Goal: Information Seeking & Learning: Learn about a topic

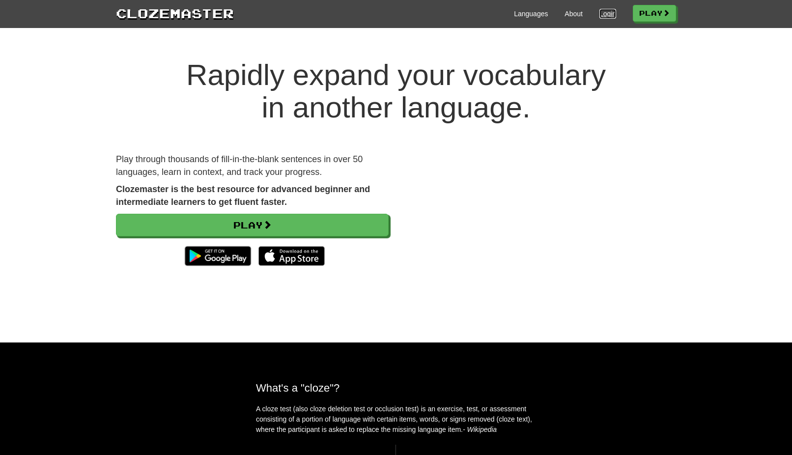
click at [605, 15] on link "Login" at bounding box center [607, 14] width 17 height 10
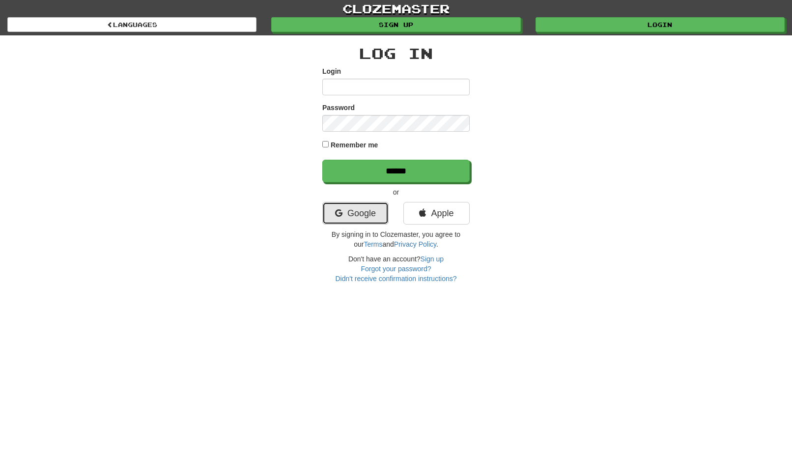
click at [351, 215] on link "Google" at bounding box center [355, 213] width 66 height 23
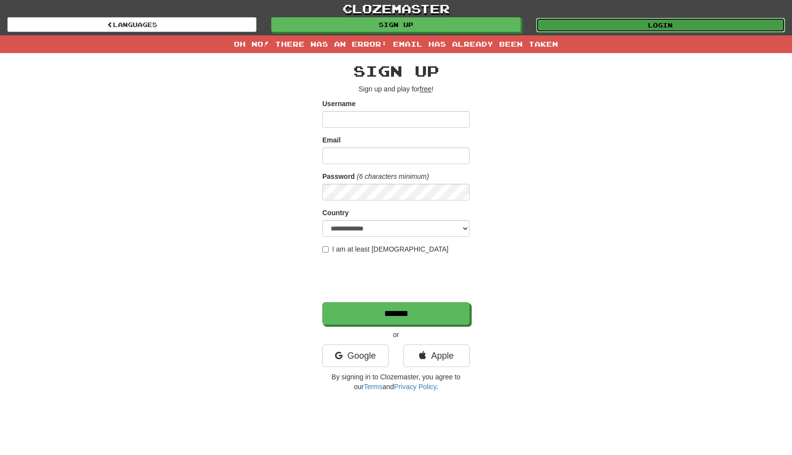
click at [654, 26] on link "Login" at bounding box center [660, 25] width 249 height 15
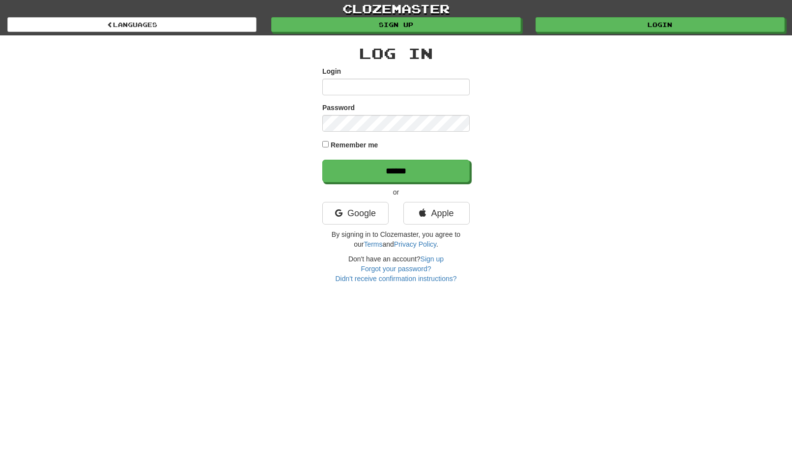
click at [362, 88] on input "Login" at bounding box center [395, 87] width 147 height 17
type input "**********"
click at [322, 160] on input "******" at bounding box center [395, 171] width 147 height 23
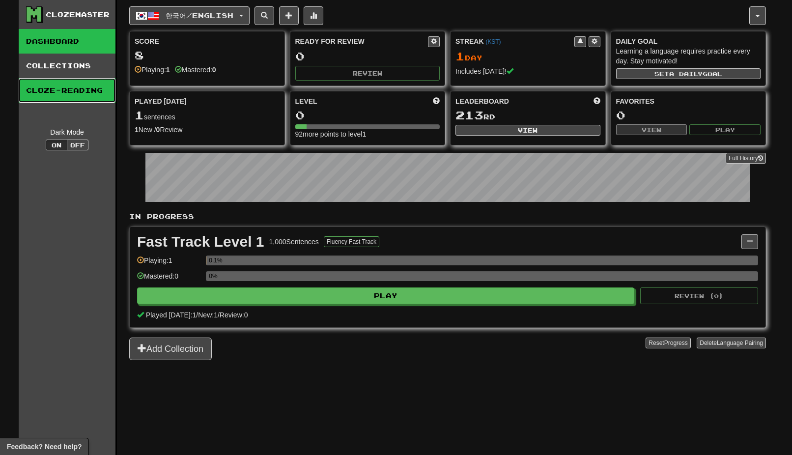
click at [71, 90] on link "Cloze-Reading" at bounding box center [67, 90] width 97 height 25
click at [50, 43] on link "Dashboard" at bounding box center [67, 41] width 97 height 25
click at [61, 69] on link "Collections" at bounding box center [67, 66] width 97 height 25
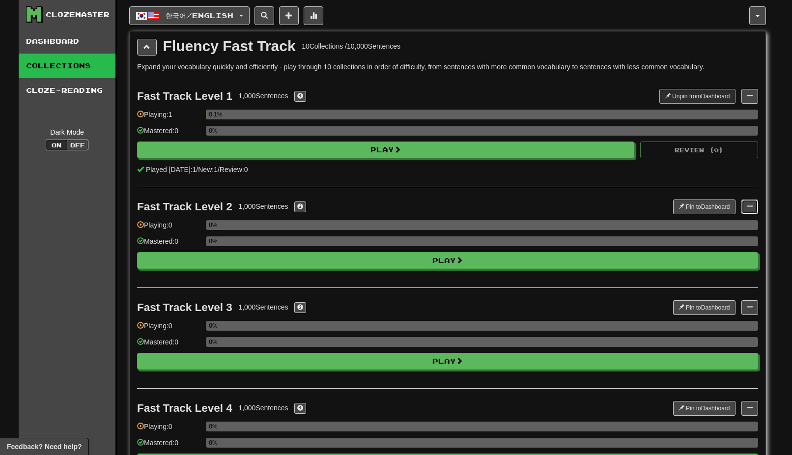
click at [750, 206] on span at bounding box center [749, 206] width 6 height 6
click at [726, 223] on span "Manage Sentences" at bounding box center [717, 224] width 59 height 8
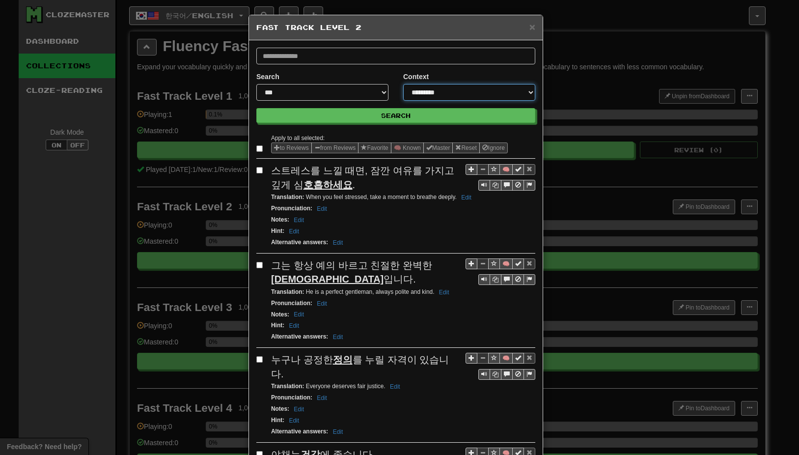
click at [528, 90] on select "**********" at bounding box center [469, 92] width 132 height 17
click at [529, 27] on span "×" at bounding box center [532, 26] width 6 height 11
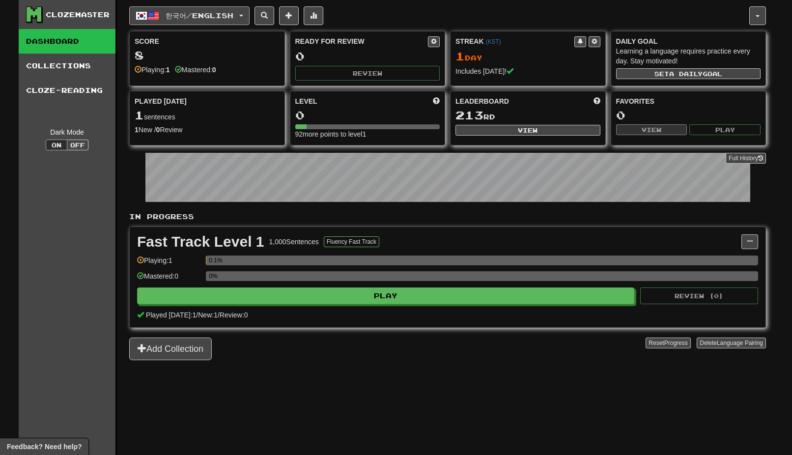
click at [248, 17] on button "한국어 / English" at bounding box center [189, 15] width 120 height 19
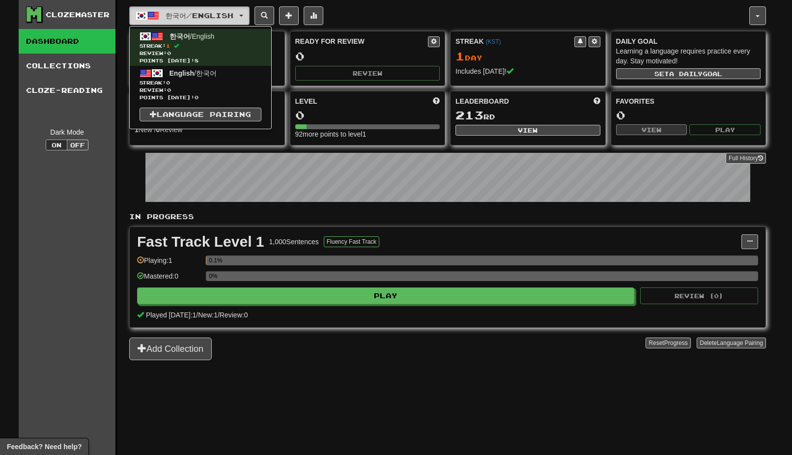
click at [248, 17] on button "한국어 / English" at bounding box center [189, 15] width 120 height 19
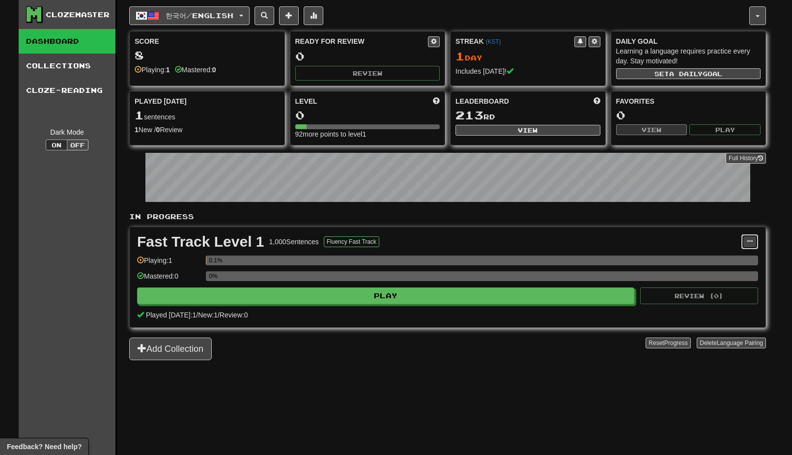
click at [751, 241] on span at bounding box center [749, 241] width 6 height 6
click at [717, 258] on span "Manage Sentences" at bounding box center [707, 259] width 59 height 8
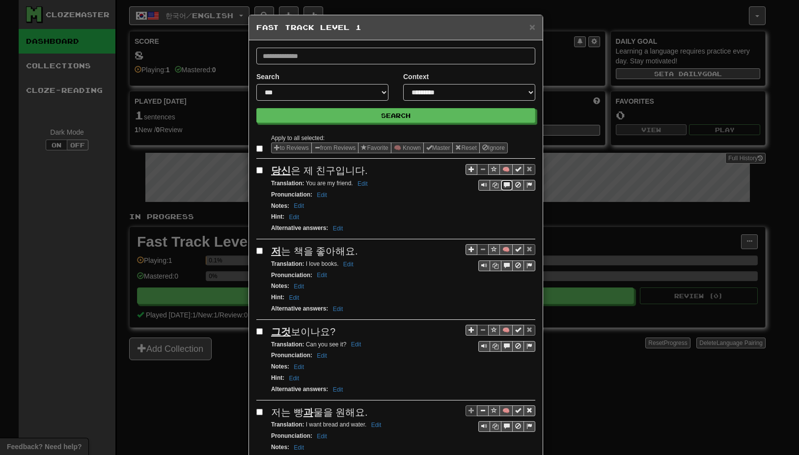
click at [504, 184] on span "Sentence controls" at bounding box center [507, 185] width 6 height 6
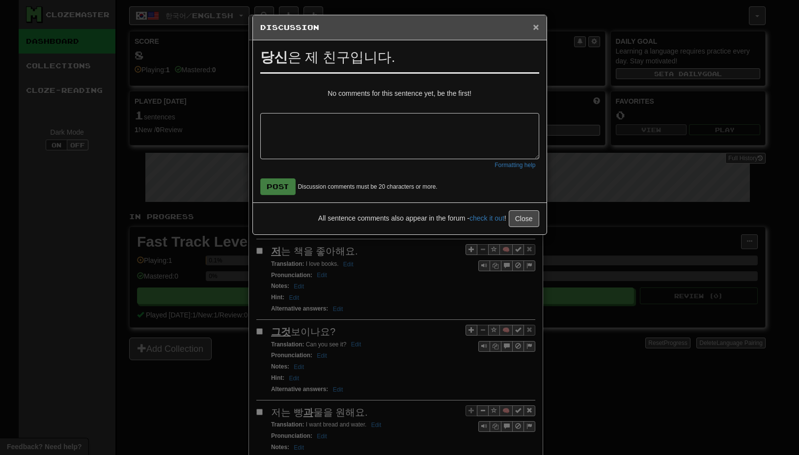
click at [538, 29] on span "×" at bounding box center [536, 26] width 6 height 11
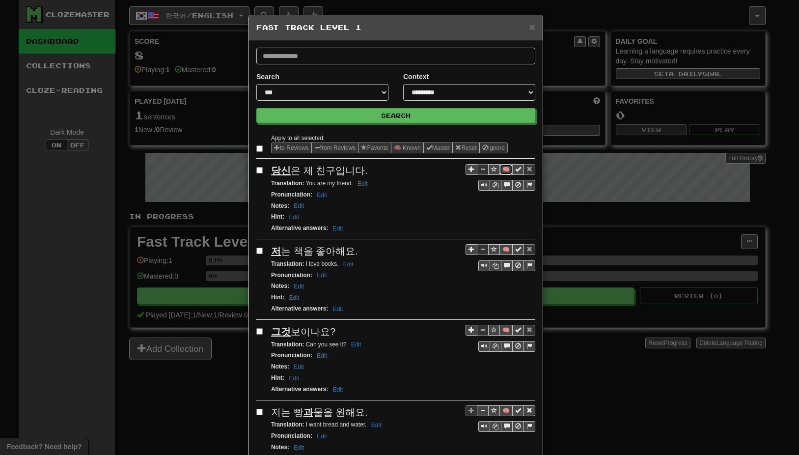
click at [501, 169] on button "🧠" at bounding box center [505, 169] width 13 height 11
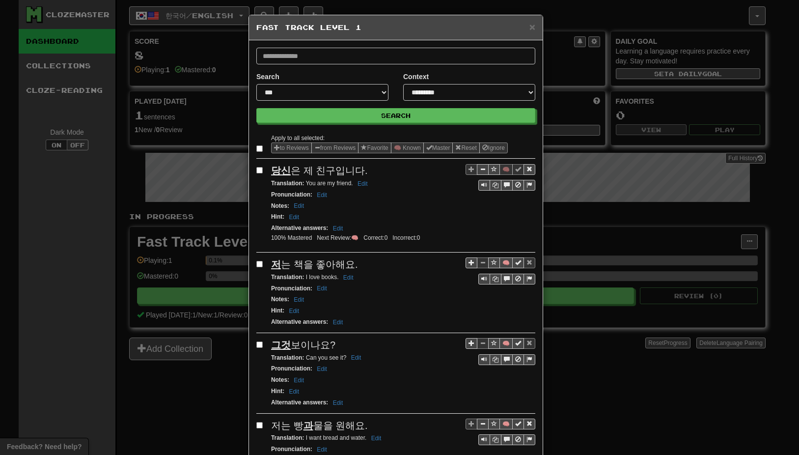
drag, startPoint x: 502, startPoint y: 169, endPoint x: 472, endPoint y: 208, distance: 49.7
click at [473, 209] on div "Notes : Edit" at bounding box center [403, 205] width 264 height 11
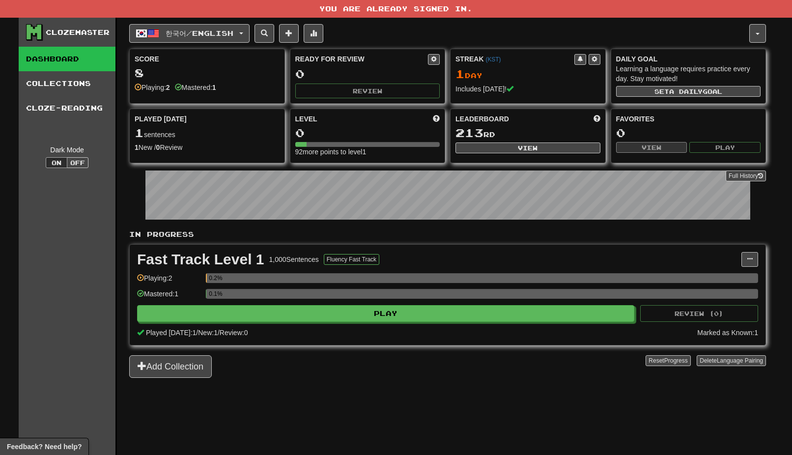
scroll to position [18, 0]
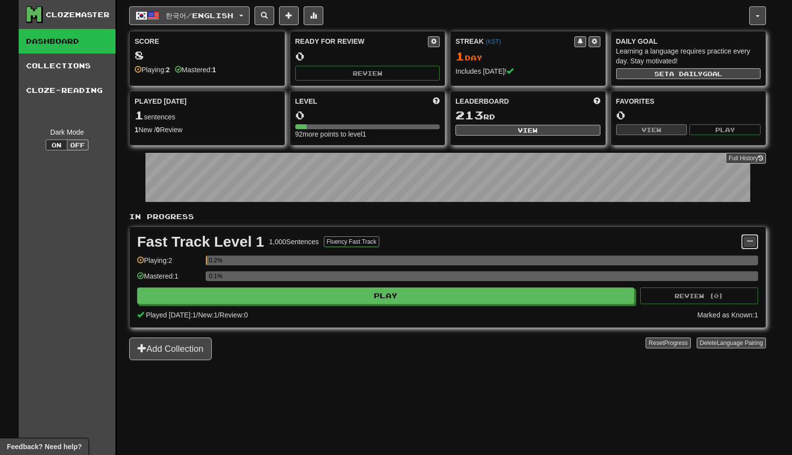
click at [752, 241] on button at bounding box center [749, 241] width 17 height 15
click at [734, 258] on span "Manage Sentences" at bounding box center [707, 259] width 59 height 8
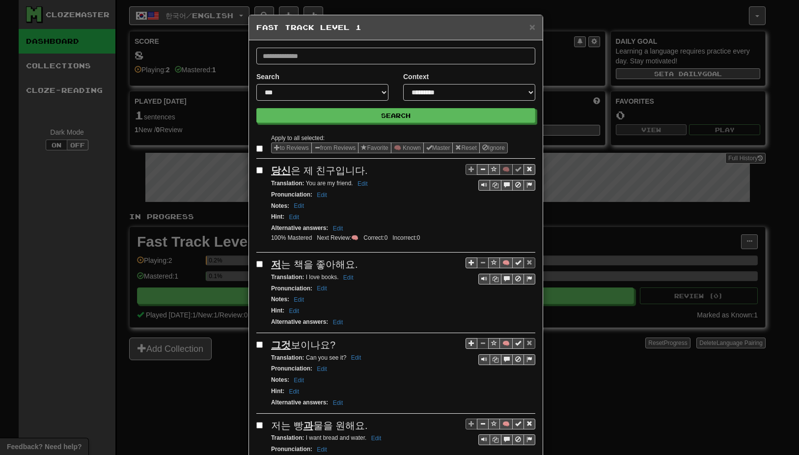
drag, startPoint x: 502, startPoint y: 169, endPoint x: 482, endPoint y: 212, distance: 47.0
click at [482, 212] on div "Hint : Edit" at bounding box center [403, 216] width 264 height 11
click at [352, 237] on li "Next Review: 🧠" at bounding box center [337, 238] width 47 height 8
click at [526, 170] on span "Sentence controls" at bounding box center [529, 169] width 6 height 6
click at [501, 170] on button "🧠" at bounding box center [505, 169] width 13 height 11
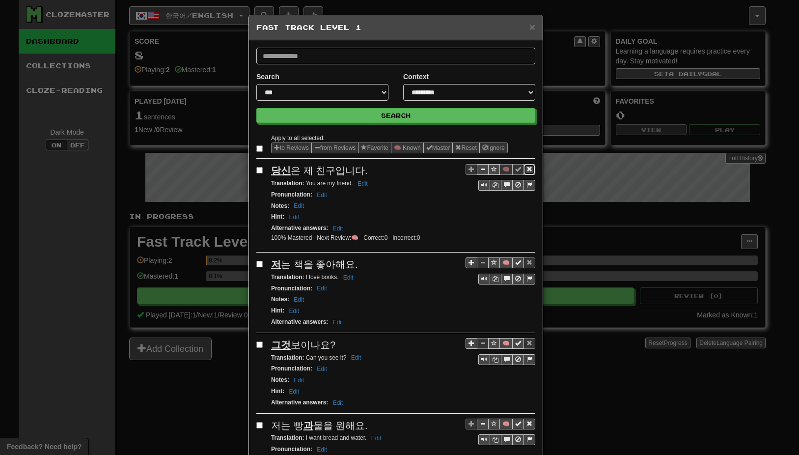
click at [526, 168] on span "Sentence controls" at bounding box center [529, 169] width 6 height 6
click at [383, 94] on select "**********" at bounding box center [322, 92] width 132 height 17
click at [34, 219] on div "**********" at bounding box center [399, 227] width 799 height 455
click at [530, 29] on span "×" at bounding box center [532, 26] width 6 height 11
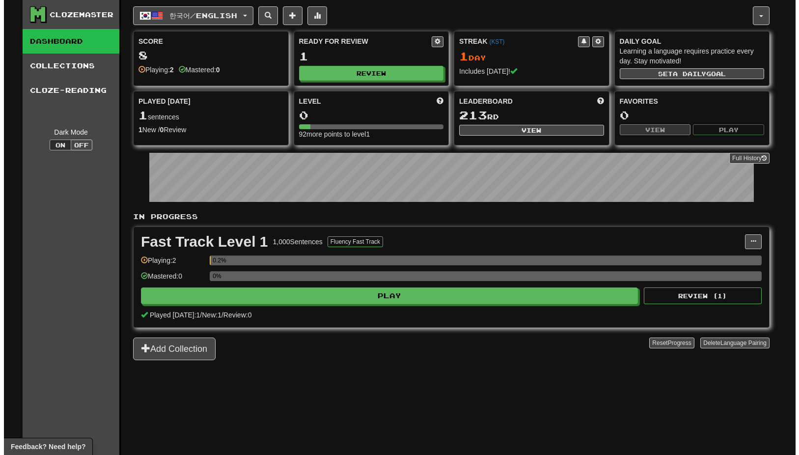
scroll to position [0, 0]
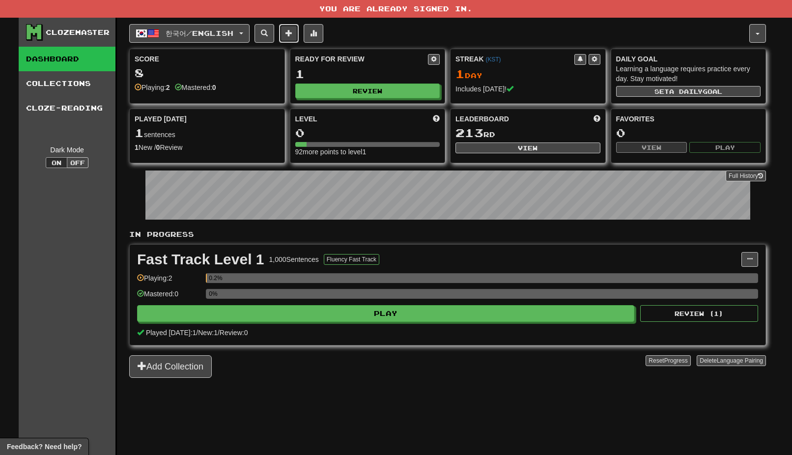
click at [299, 30] on button at bounding box center [289, 33] width 20 height 19
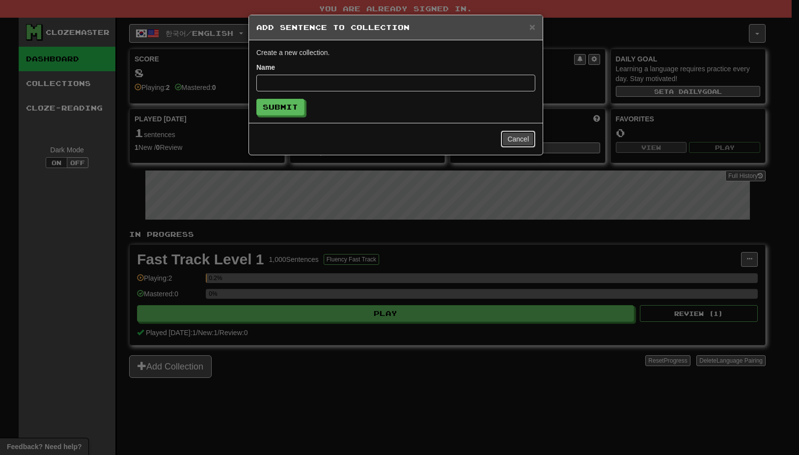
click at [518, 140] on button "Cancel" at bounding box center [518, 139] width 34 height 17
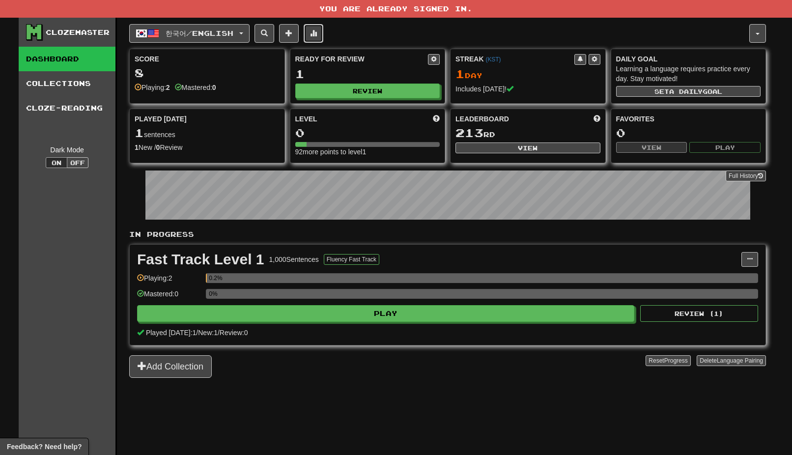
click at [317, 31] on span at bounding box center [313, 32] width 7 height 7
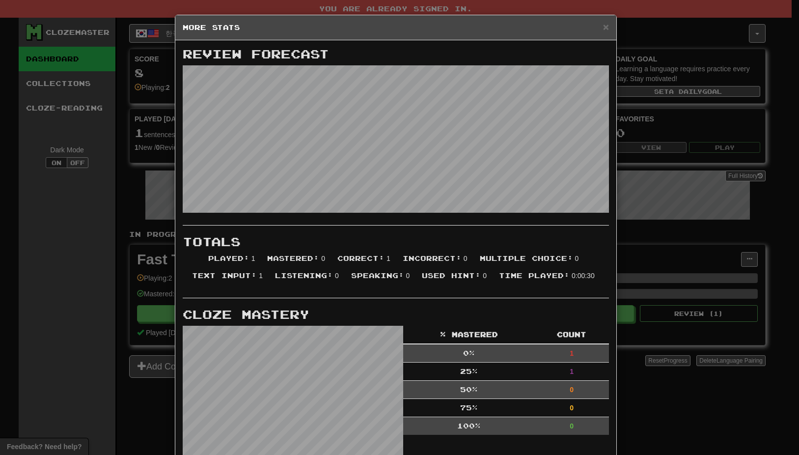
click at [605, 24] on div "× More Stats" at bounding box center [395, 27] width 441 height 25
click at [603, 30] on span "×" at bounding box center [606, 26] width 6 height 11
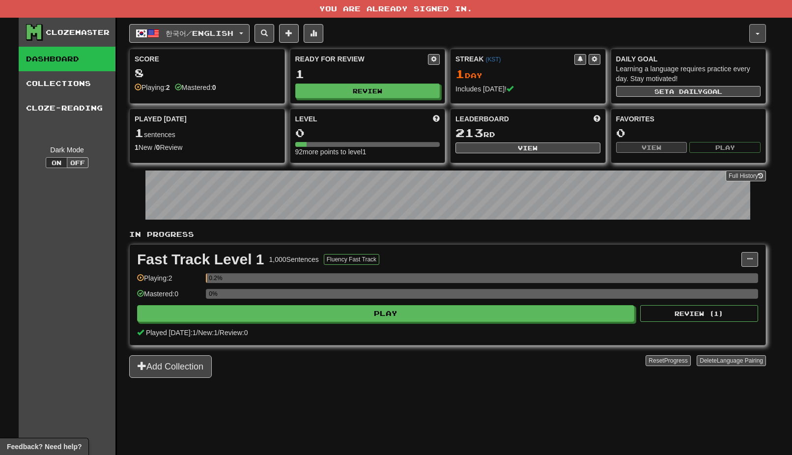
click at [757, 34] on span "button" at bounding box center [757, 34] width 4 height 2
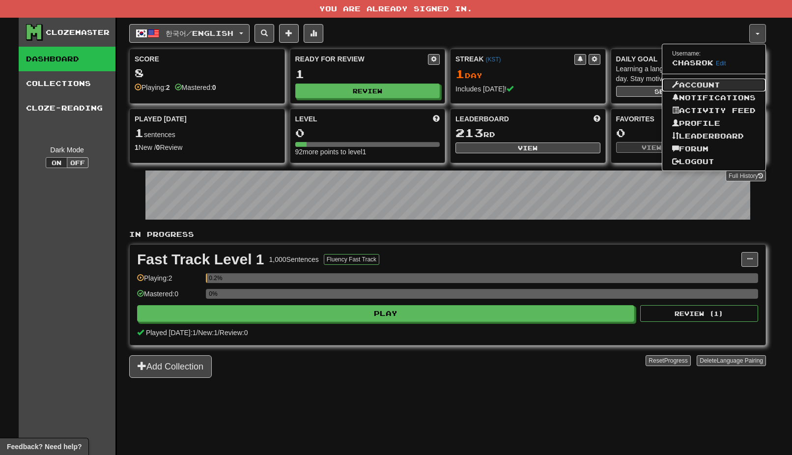
click at [701, 87] on link "Account" at bounding box center [713, 85] width 103 height 13
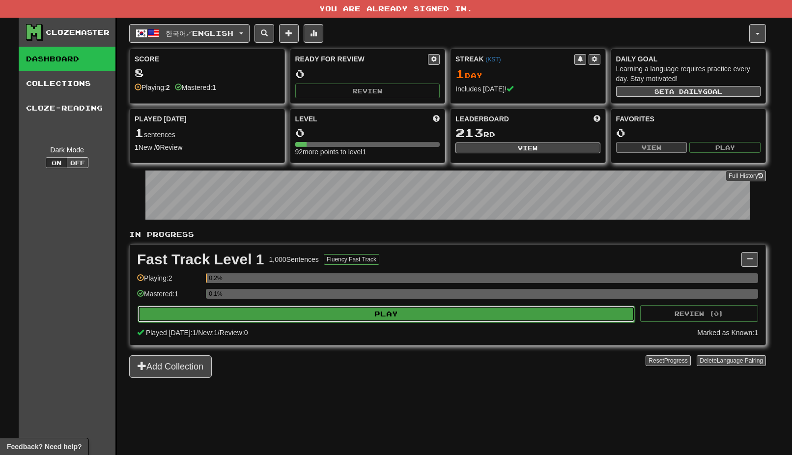
click at [405, 311] on button "Play" at bounding box center [385, 313] width 497 height 17
select select "**"
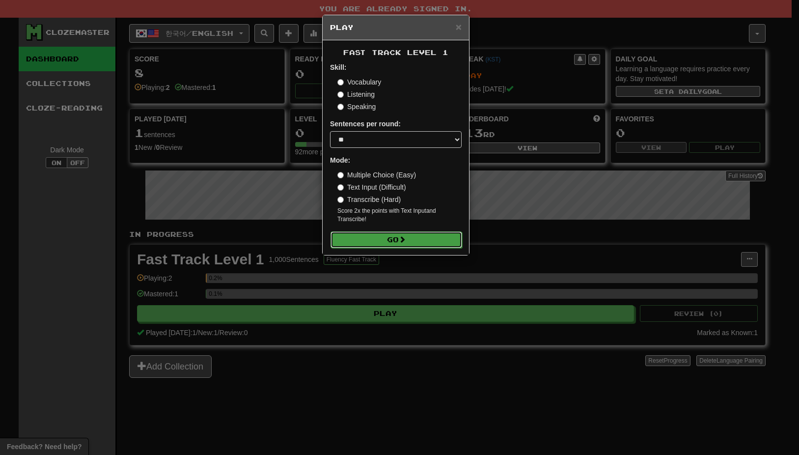
click at [413, 240] on button "Go" at bounding box center [396, 239] width 132 height 17
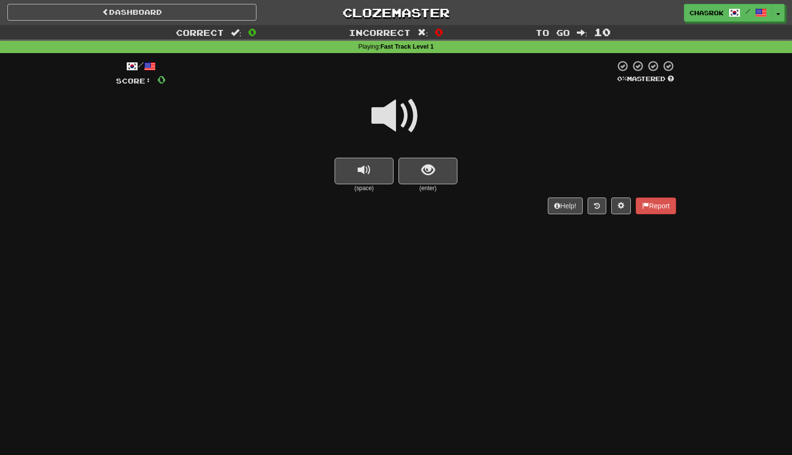
click at [388, 116] on span at bounding box center [395, 115] width 49 height 49
click at [618, 202] on span at bounding box center [620, 205] width 7 height 7
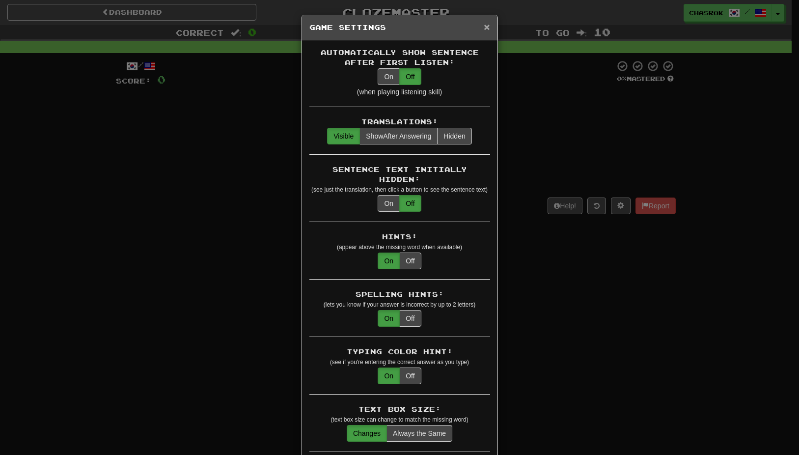
click at [484, 27] on span "×" at bounding box center [487, 26] width 6 height 11
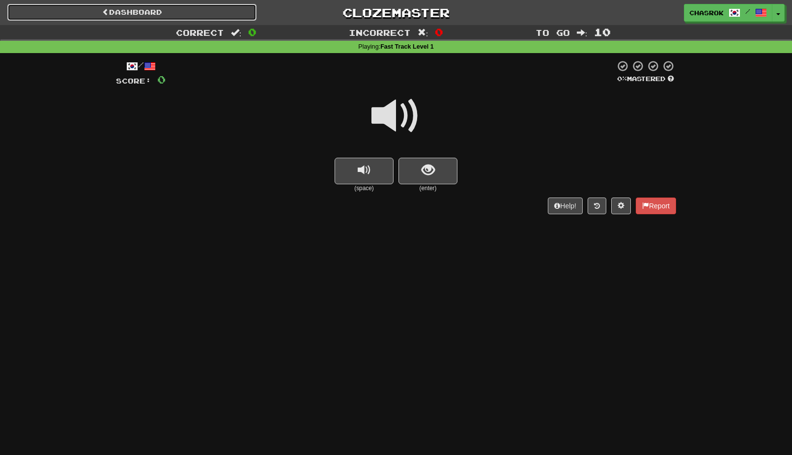
click at [139, 10] on link "Dashboard" at bounding box center [131, 12] width 249 height 17
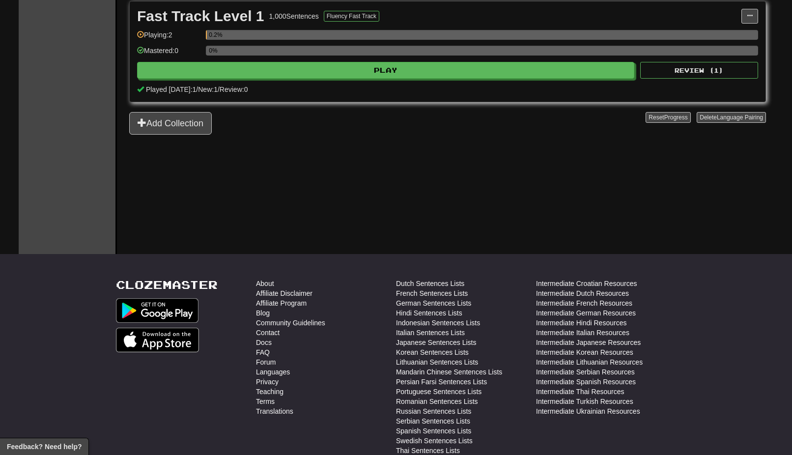
scroll to position [246, 0]
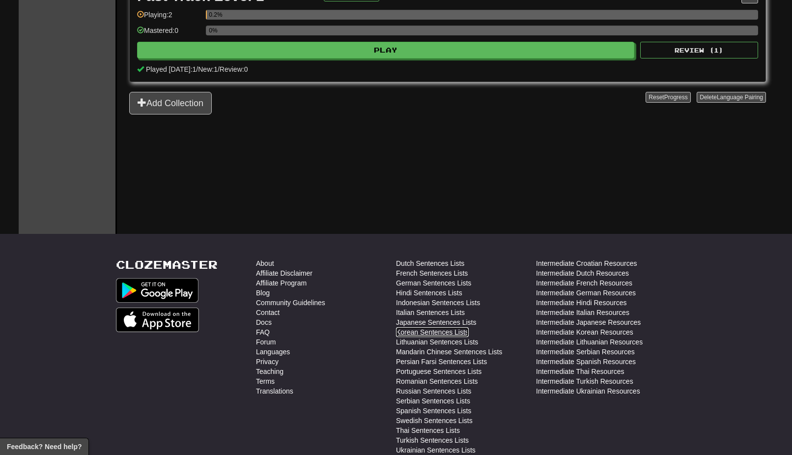
click at [444, 330] on link "Korean Sentences Lists" at bounding box center [432, 332] width 73 height 10
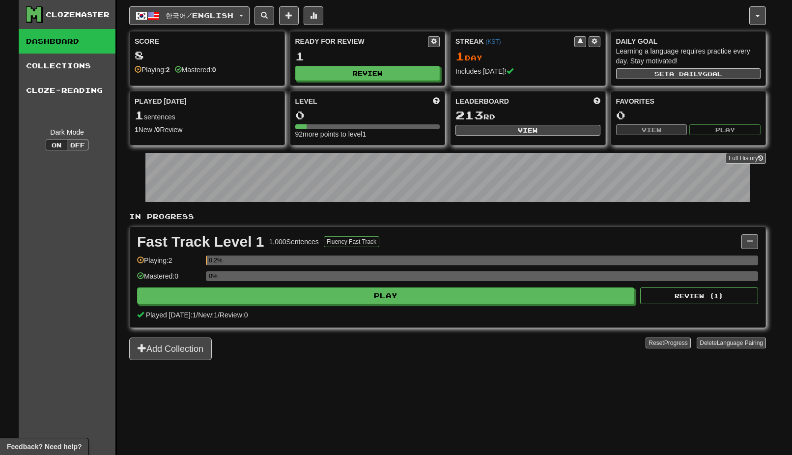
scroll to position [246, 0]
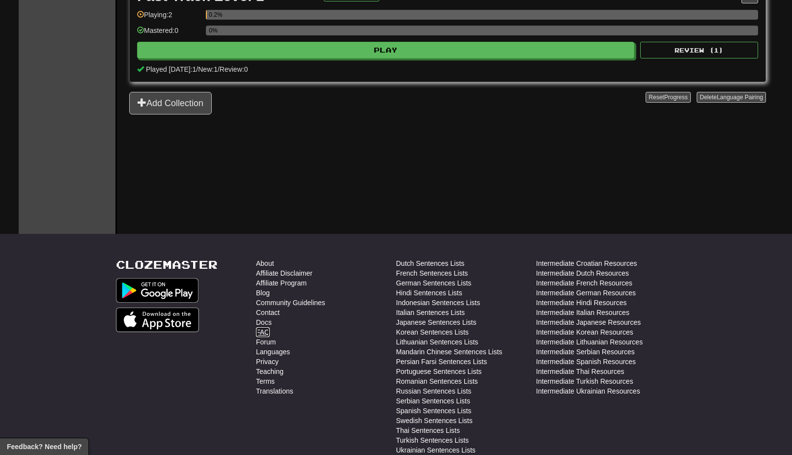
click at [267, 330] on link "FAQ" at bounding box center [263, 332] width 14 height 10
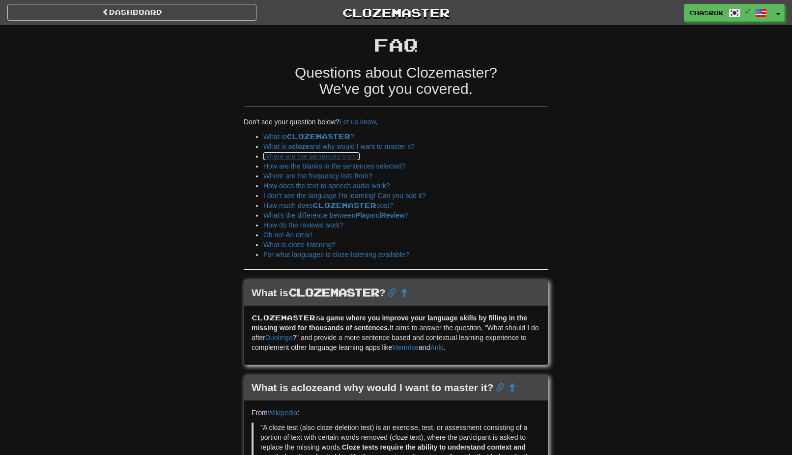
click at [316, 157] on link "Where are the sentences from?" at bounding box center [311, 156] width 96 height 8
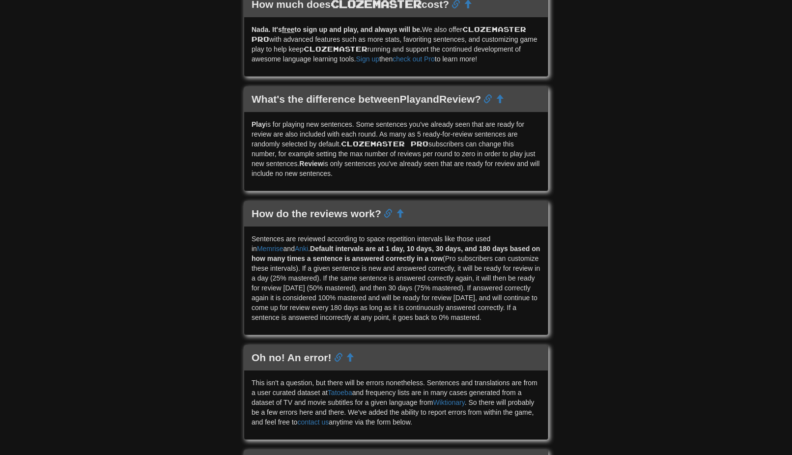
scroll to position [795, 0]
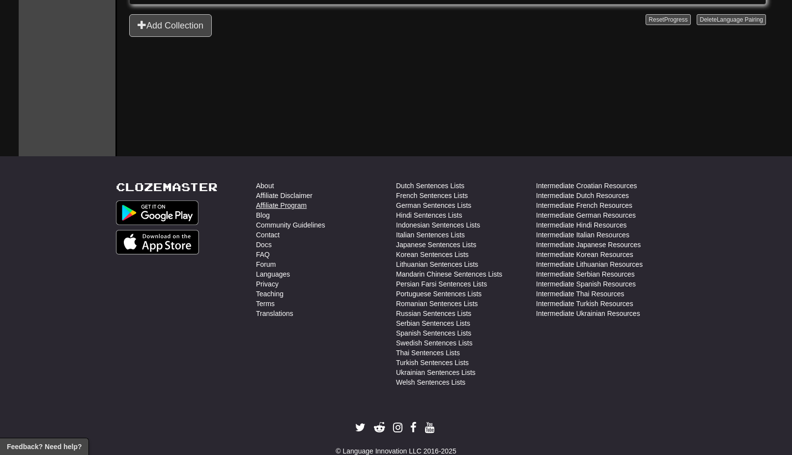
scroll to position [349, 0]
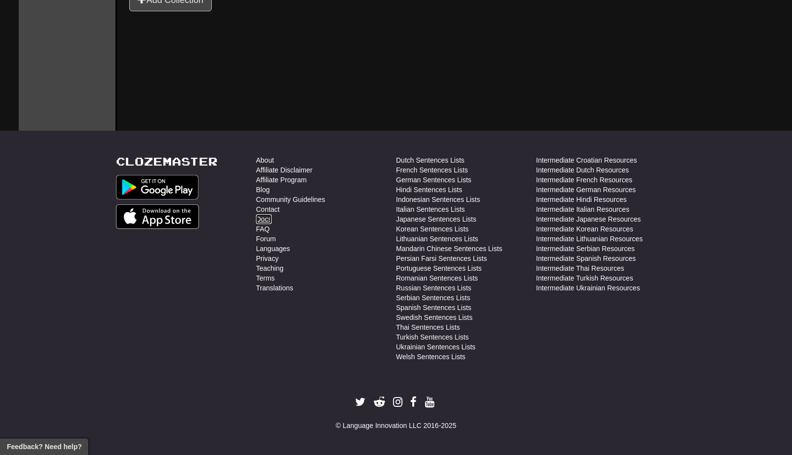
click at [266, 220] on link "Docs" at bounding box center [264, 219] width 16 height 10
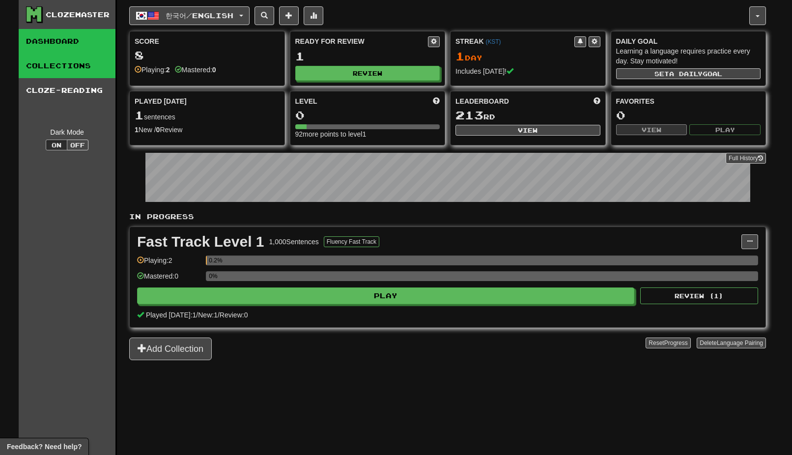
click at [62, 65] on link "Collections" at bounding box center [67, 66] width 97 height 25
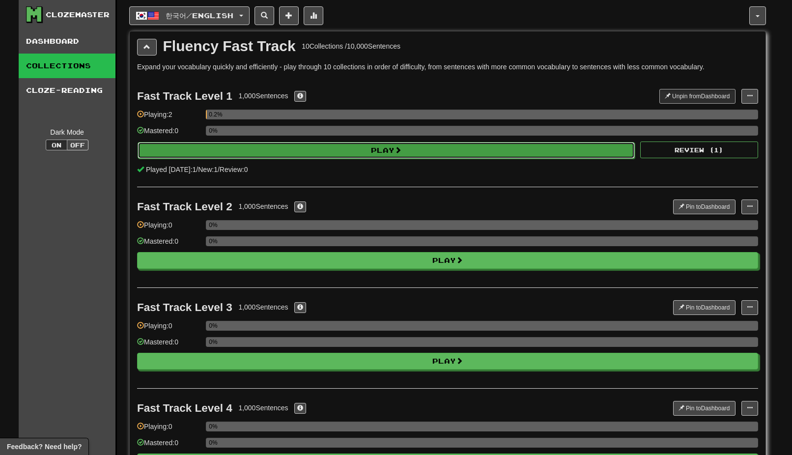
click at [319, 147] on button "Play" at bounding box center [385, 150] width 497 height 17
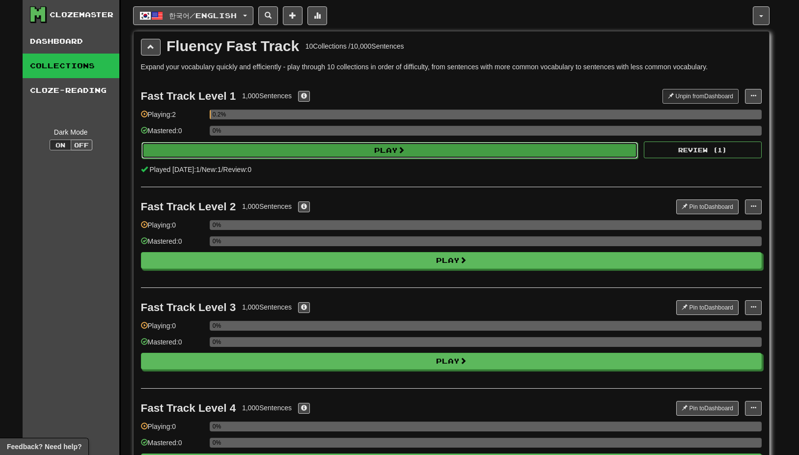
select select "**"
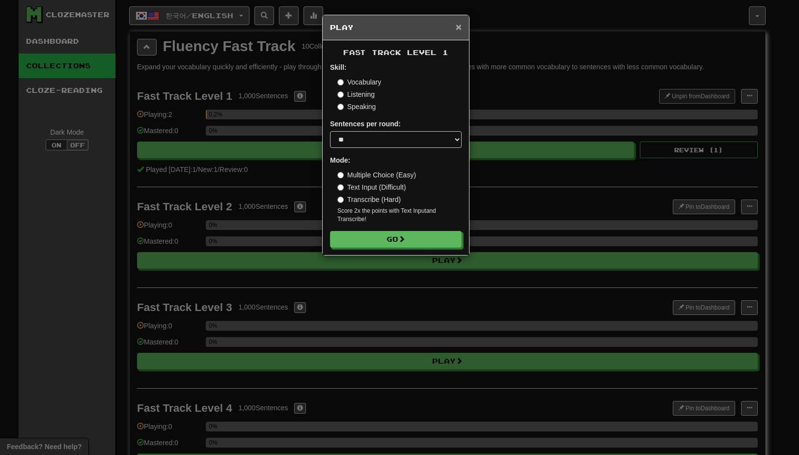
click at [461, 26] on span "×" at bounding box center [459, 26] width 6 height 11
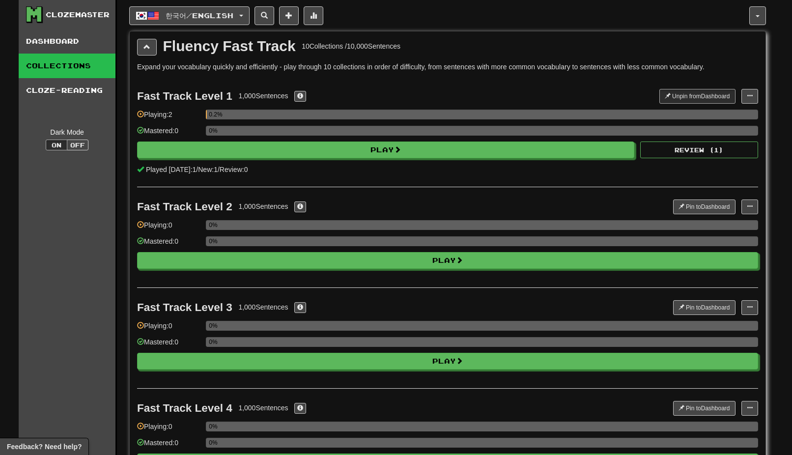
click at [82, 65] on link "Collections" at bounding box center [67, 66] width 97 height 25
click at [88, 96] on link "Cloze-Reading" at bounding box center [67, 90] width 97 height 25
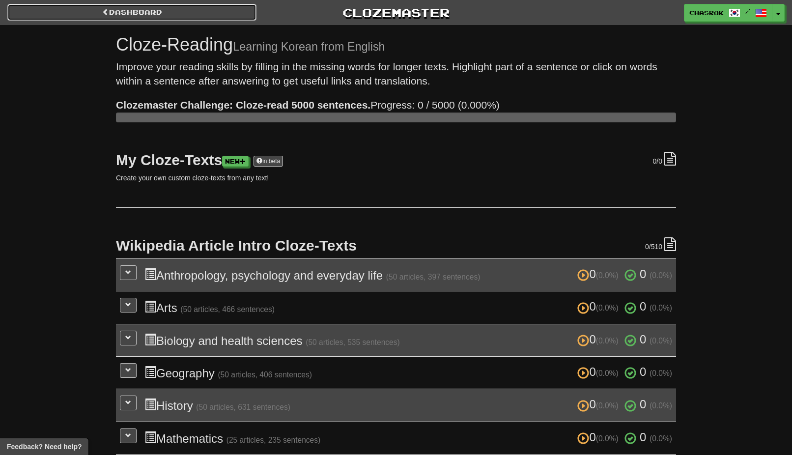
click at [110, 11] on link "Dashboard" at bounding box center [131, 12] width 249 height 17
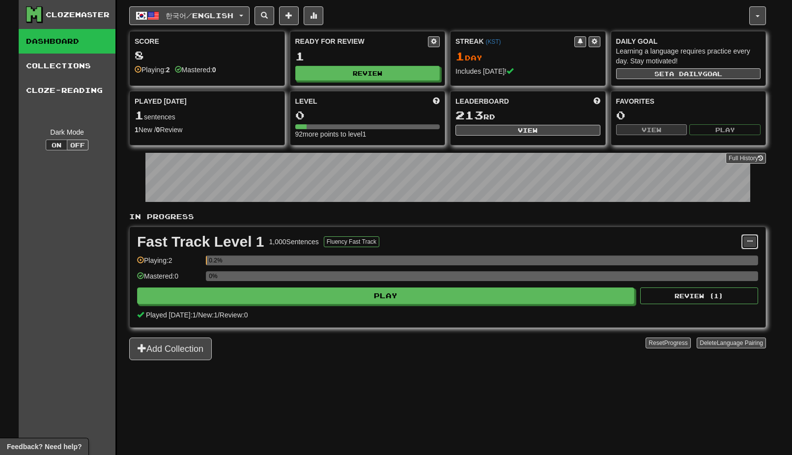
click at [750, 240] on span at bounding box center [749, 241] width 6 height 6
click at [777, 206] on div "Clozemaster Dashboard Collections Cloze-Reading Dark Mode On Off Dashboard Coll…" at bounding box center [396, 227] width 792 height 455
click at [181, 346] on button "Add Collection" at bounding box center [170, 348] width 82 height 23
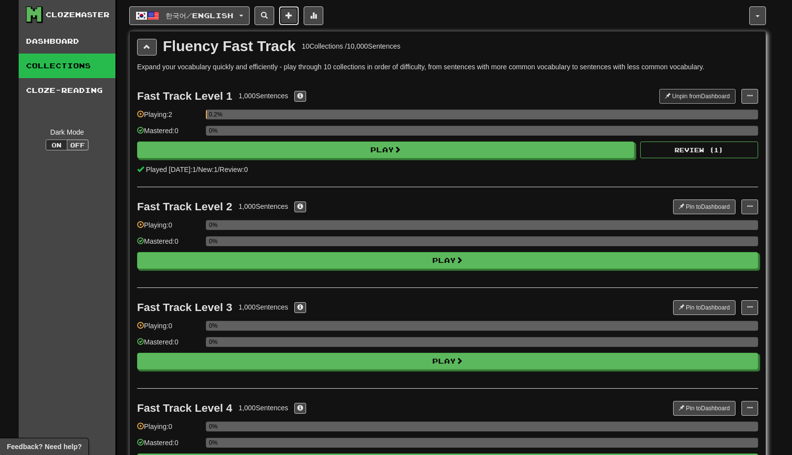
click at [292, 13] on span at bounding box center [288, 15] width 7 height 7
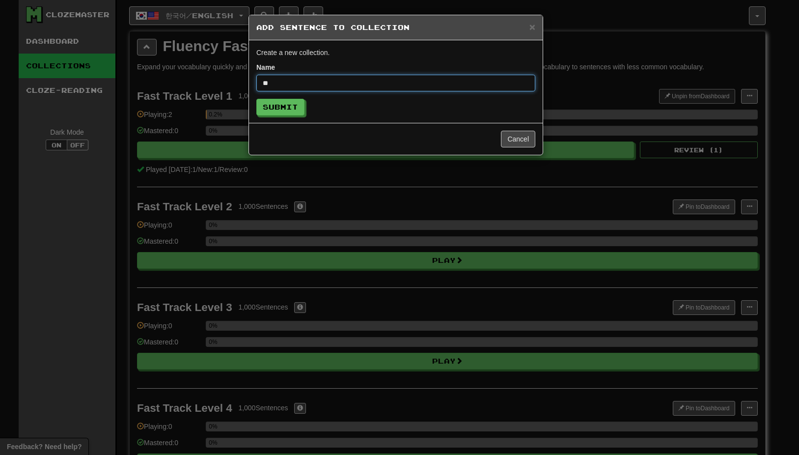
type input "*"
type input "*****"
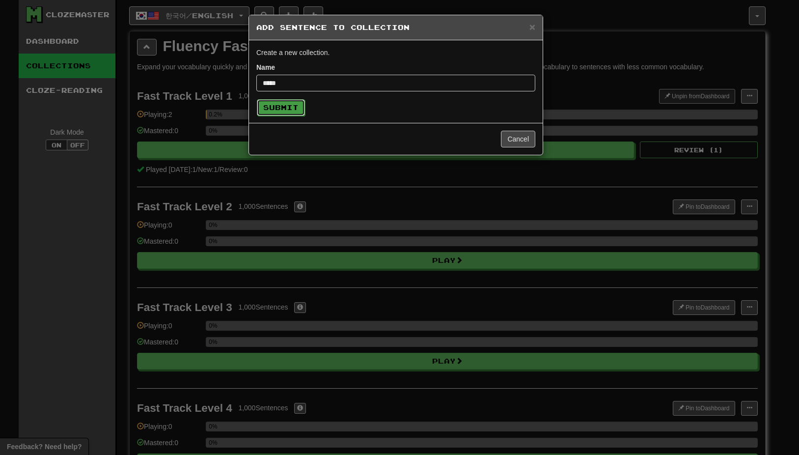
click at [284, 107] on button "Submit" at bounding box center [281, 107] width 48 height 17
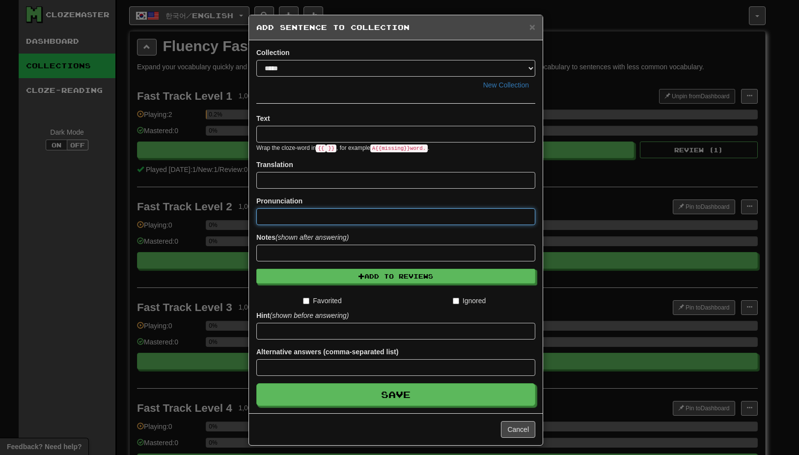
click at [285, 216] on input at bounding box center [395, 216] width 279 height 17
click at [436, 180] on input at bounding box center [395, 180] width 279 height 17
click at [388, 218] on input at bounding box center [395, 216] width 279 height 17
click at [529, 26] on span "×" at bounding box center [532, 26] width 6 height 11
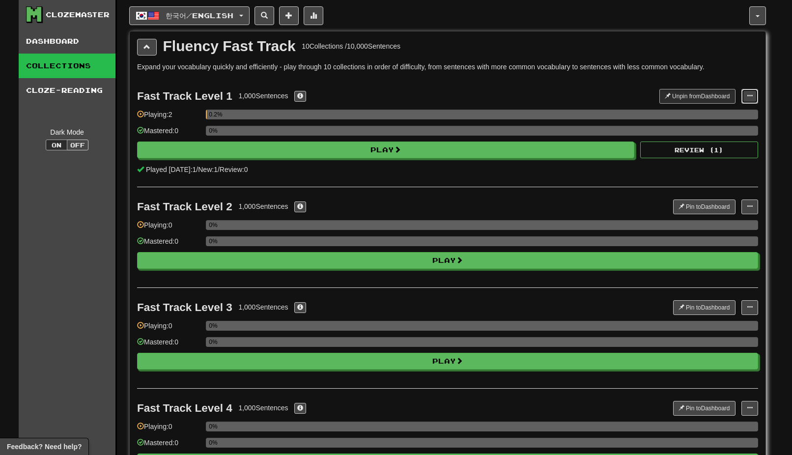
click at [749, 96] on span at bounding box center [749, 96] width 6 height 6
click at [729, 111] on span "Manage Sentences" at bounding box center [717, 114] width 59 height 8
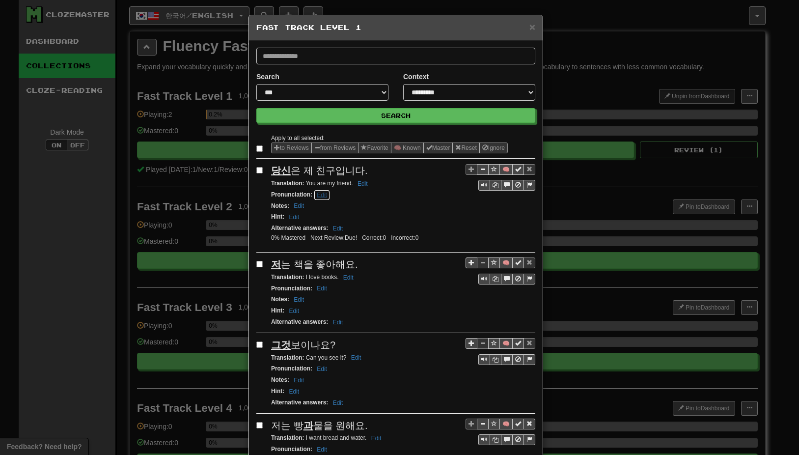
click at [321, 196] on button "Edit" at bounding box center [322, 195] width 16 height 11
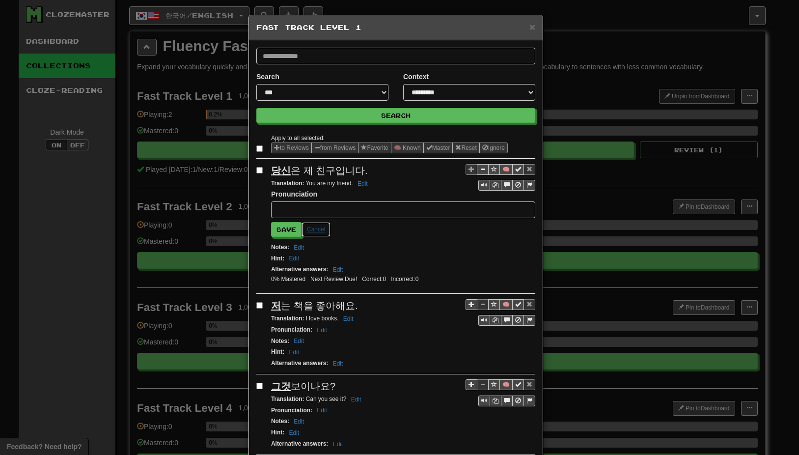
click at [314, 232] on button "Cancel" at bounding box center [316, 229] width 29 height 15
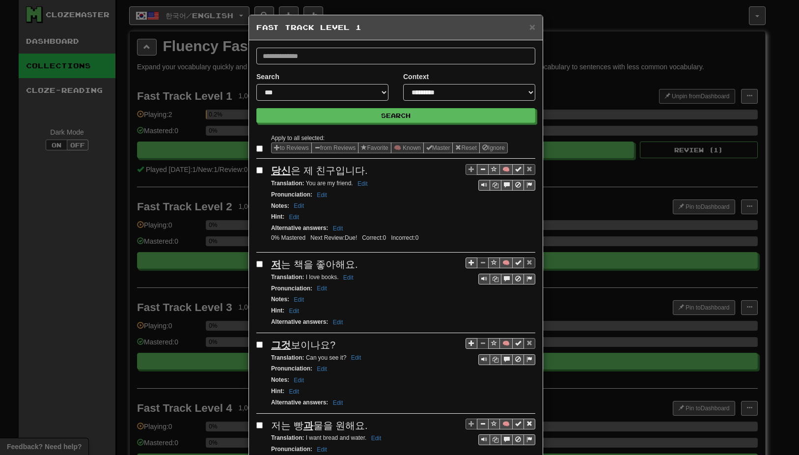
click at [534, 26] on div "× Fast Track Level 1" at bounding box center [396, 27] width 294 height 25
click at [529, 29] on span "×" at bounding box center [532, 26] width 6 height 11
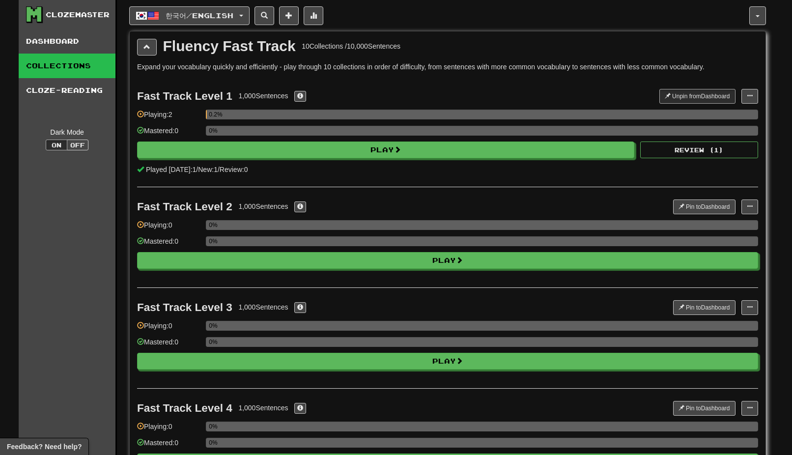
click at [71, 62] on link "Collections" at bounding box center [67, 66] width 97 height 25
click at [292, 14] on span at bounding box center [288, 15] width 7 height 7
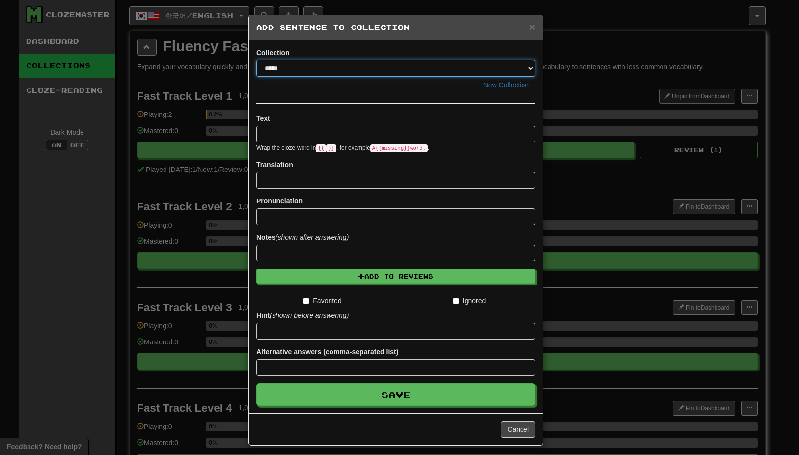
click at [526, 67] on select "*****" at bounding box center [395, 68] width 279 height 17
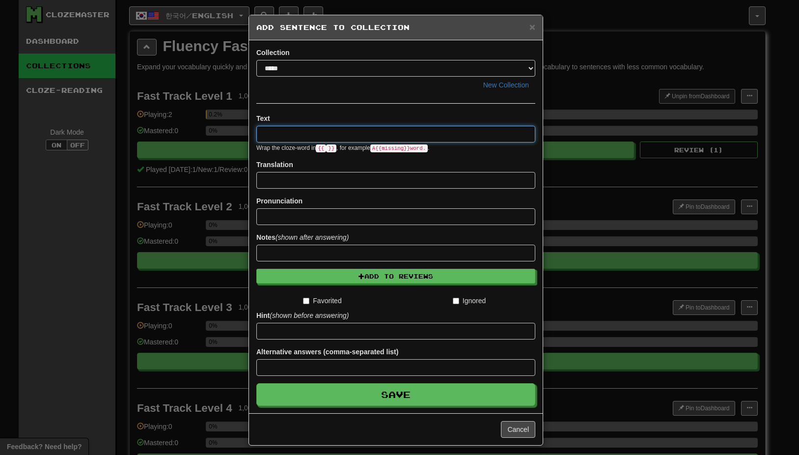
click at [308, 136] on input at bounding box center [395, 134] width 279 height 17
drag, startPoint x: 330, startPoint y: 148, endPoint x: 316, endPoint y: 148, distance: 14.7
click at [316, 148] on small "Wrap the cloze-word in {{ }} , for example A {{ missing }} word. ." at bounding box center [342, 147] width 173 height 7
copy small "{{ }}"
click at [283, 134] on input at bounding box center [395, 134] width 279 height 17
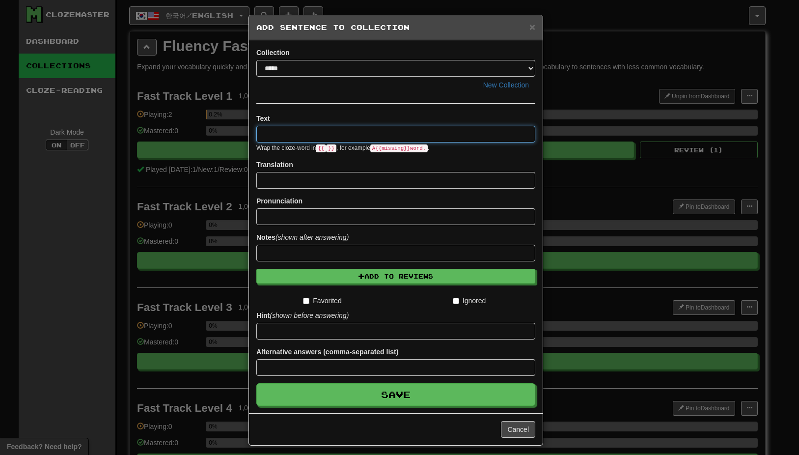
paste input "****"
click at [264, 135] on input "****" at bounding box center [395, 134] width 279 height 17
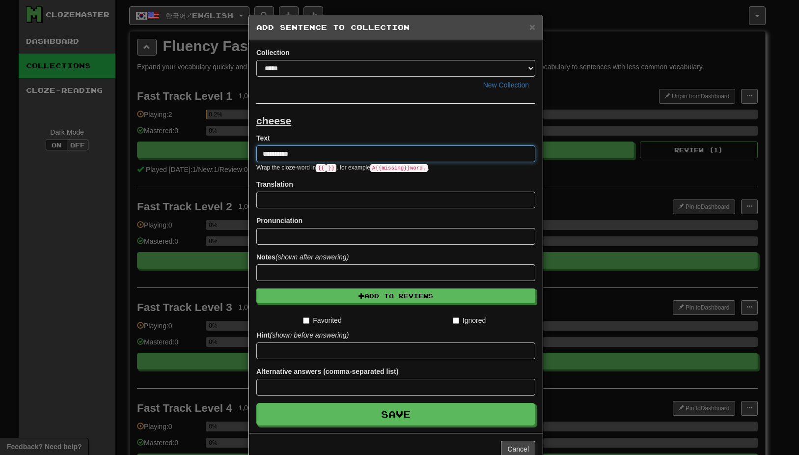
type input "**********"
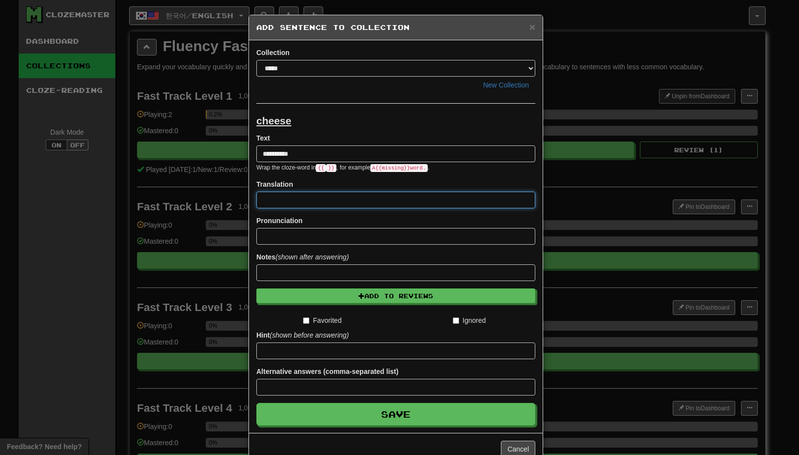
click at [280, 204] on input at bounding box center [395, 200] width 279 height 17
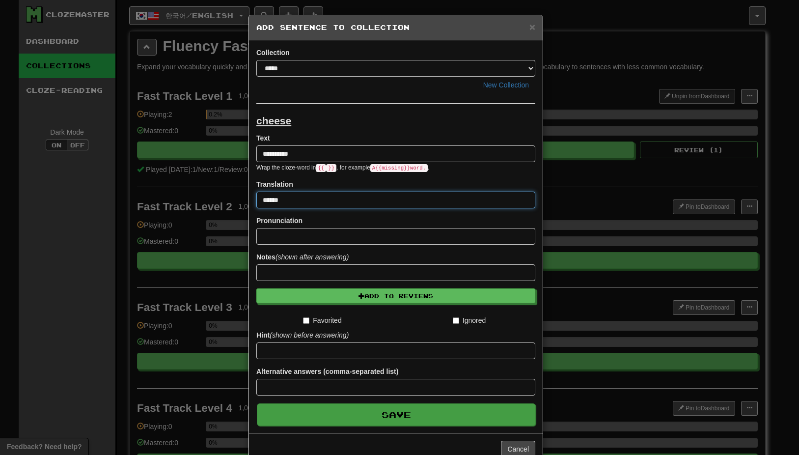
type input "******"
click at [423, 411] on button "Save" at bounding box center [396, 414] width 279 height 23
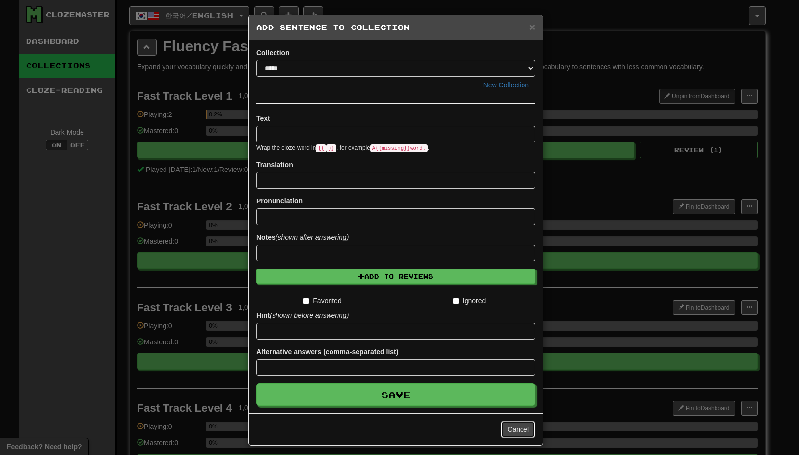
click at [508, 428] on button "Cancel" at bounding box center [518, 429] width 34 height 17
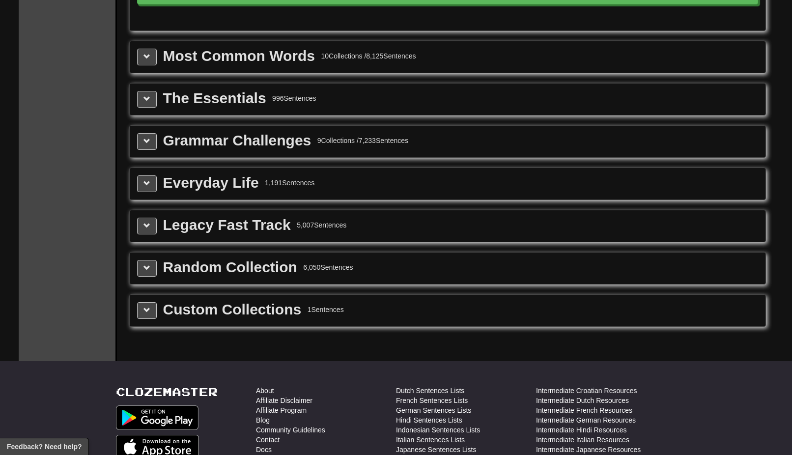
scroll to position [1054, 0]
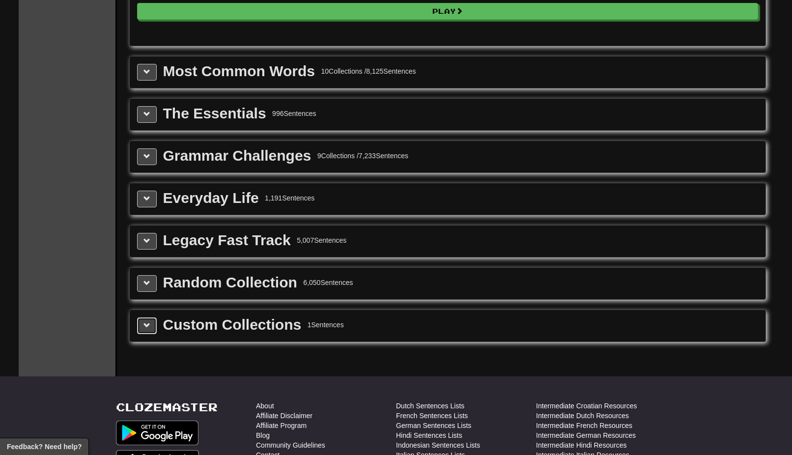
click at [145, 323] on span at bounding box center [146, 325] width 7 height 7
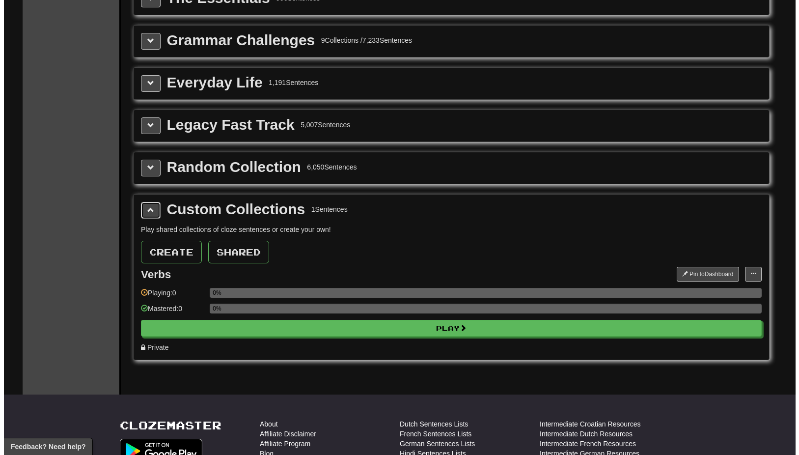
scroll to position [1251, 0]
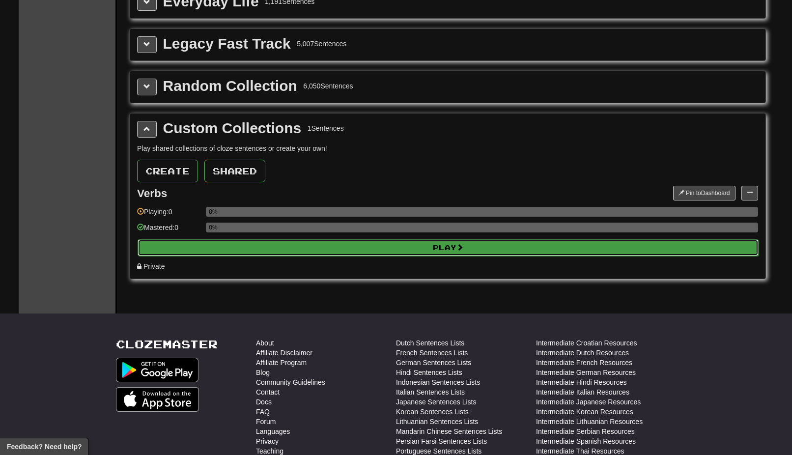
click at [393, 244] on button "Play" at bounding box center [447, 247] width 621 height 17
select select "**"
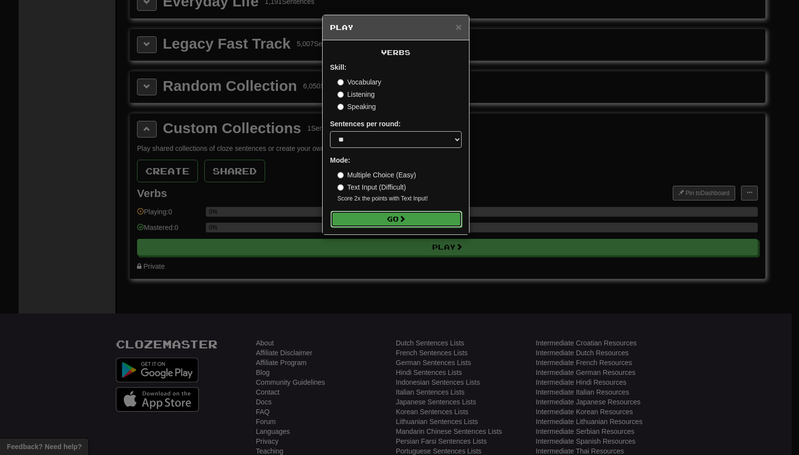
click at [414, 220] on button "Go" at bounding box center [396, 219] width 132 height 17
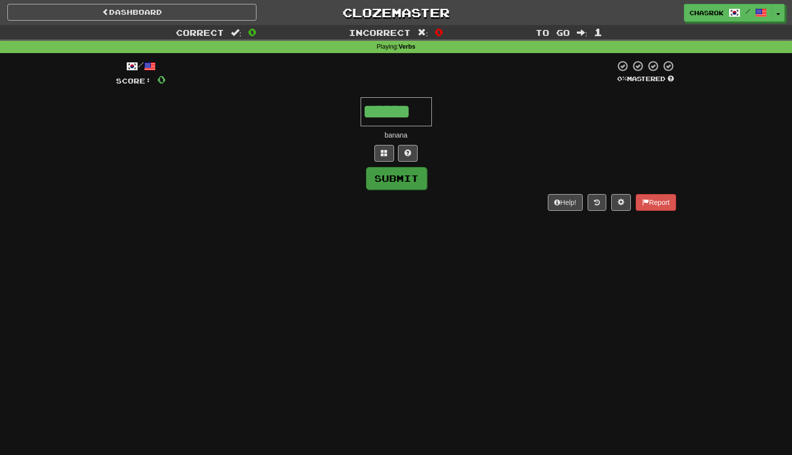
type input "******"
click at [399, 183] on button "Submit" at bounding box center [396, 178] width 61 height 23
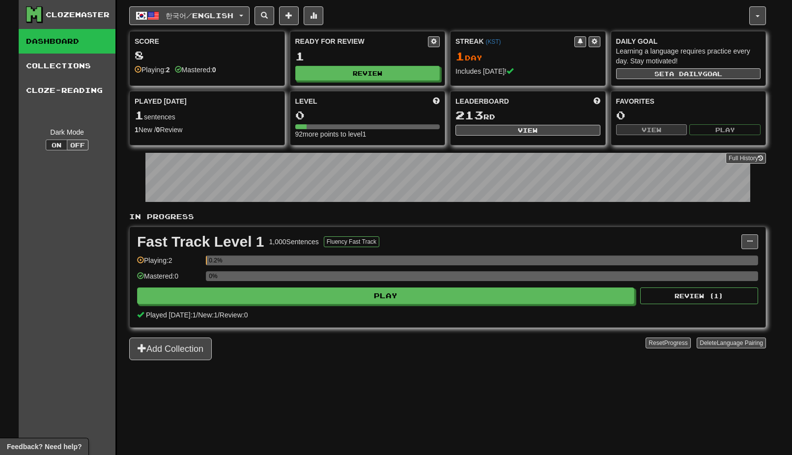
scroll to position [349, 0]
